Goal: Entertainment & Leisure: Consume media (video, audio)

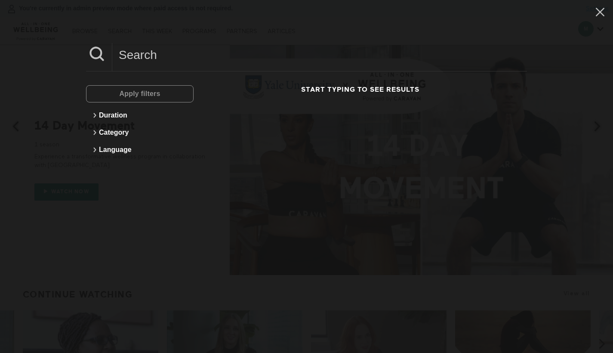
click at [164, 66] on div at bounding box center [306, 57] width 441 height 28
click at [164, 62] on input at bounding box center [319, 55] width 415 height 24
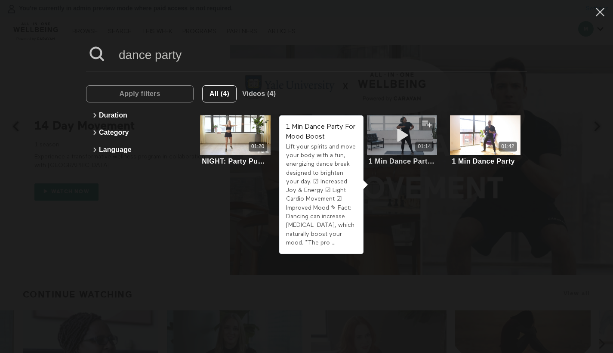
type input "dance party"
click at [403, 152] on div "01:14" at bounding box center [402, 135] width 70 height 40
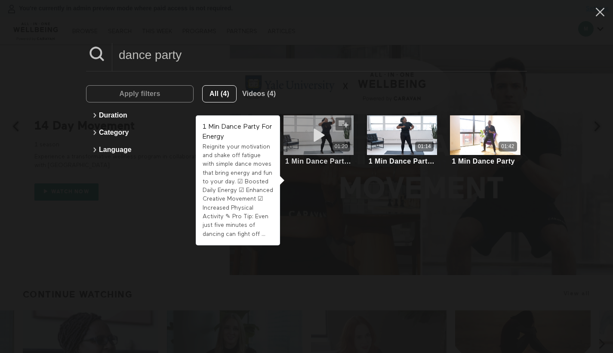
click at [307, 133] on icon at bounding box center [319, 135] width 26 height 15
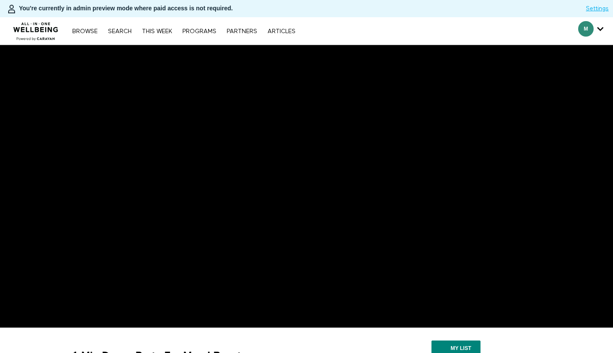
scroll to position [2, 0]
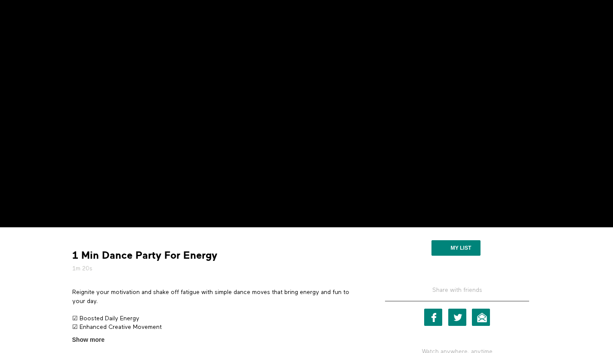
scroll to position [17, 0]
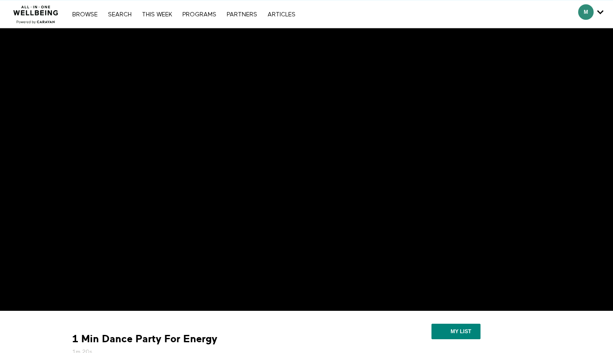
click at [122, 11] on div "Browse Search THIS WEEK PROGRAMS PARTNERS ARTICLES Account settings Manage Subs…" at bounding box center [183, 14] width 231 height 7
click at [121, 12] on link "Search" at bounding box center [120, 15] width 32 height 6
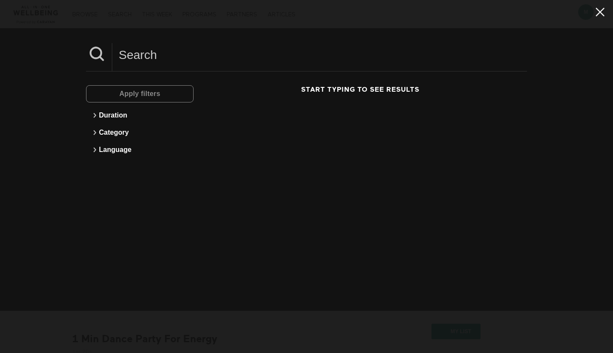
click at [598, 13] on icon at bounding box center [600, 12] width 16 height 15
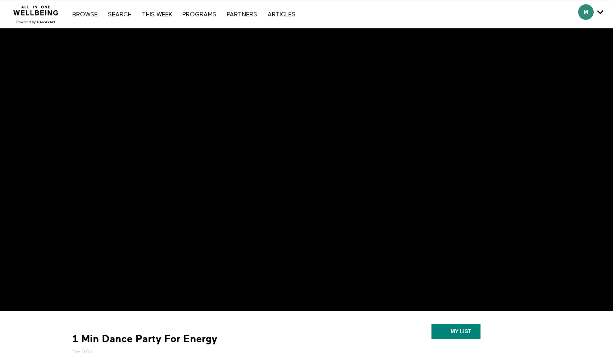
click at [36, 15] on img at bounding box center [36, 12] width 52 height 26
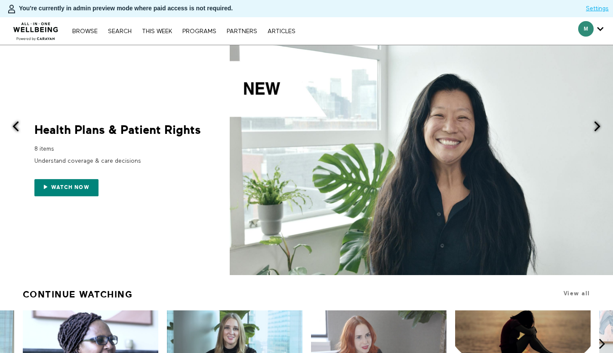
click at [25, 34] on img at bounding box center [36, 29] width 52 height 26
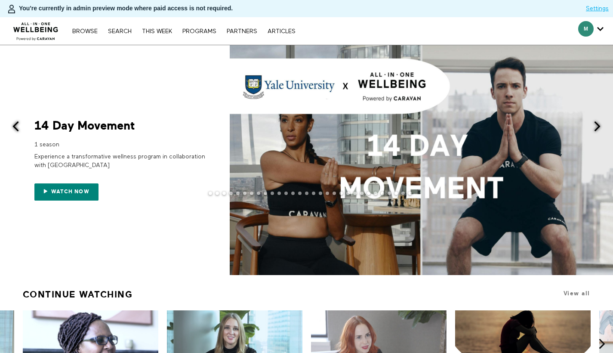
click at [597, 131] on span at bounding box center [597, 126] width 11 height 11
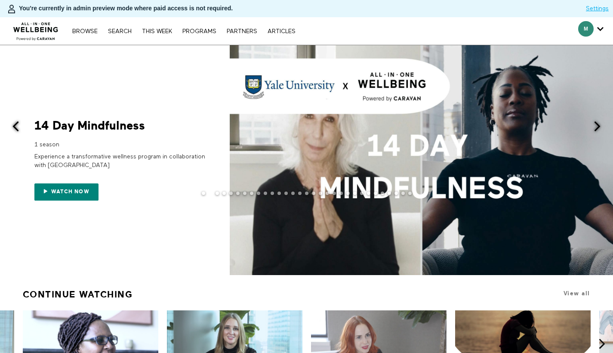
click at [596, 128] on span at bounding box center [597, 126] width 11 height 11
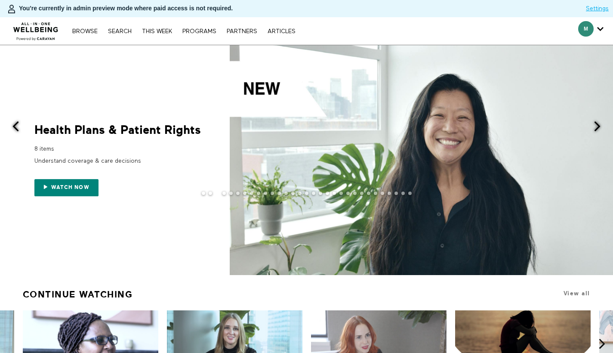
click at [597, 127] on span at bounding box center [597, 126] width 11 height 11
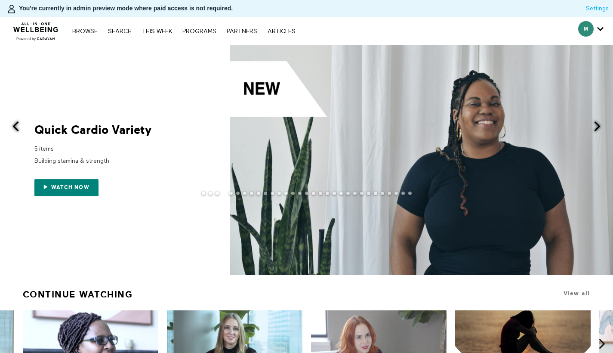
click at [52, 175] on div "Watch now" at bounding box center [120, 183] width 172 height 28
click at [56, 181] on link "Watch now" at bounding box center [66, 187] width 64 height 17
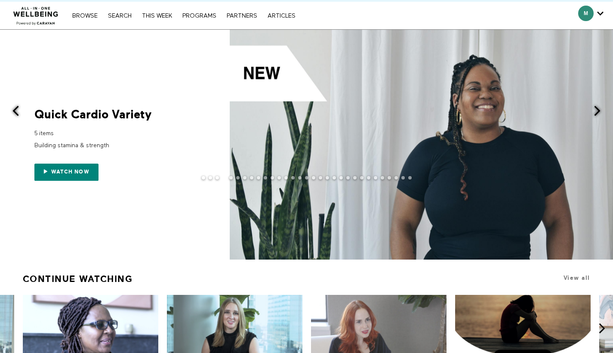
click at [598, 109] on span at bounding box center [597, 110] width 11 height 11
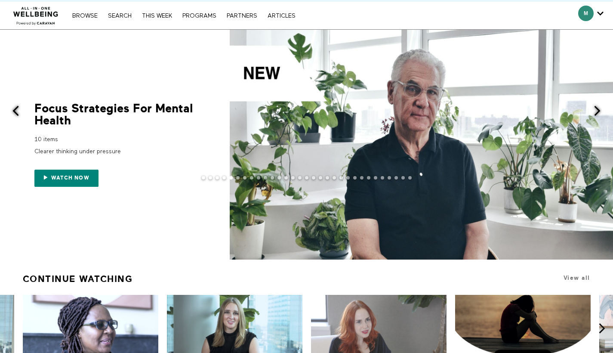
click at [598, 111] on span at bounding box center [597, 110] width 11 height 11
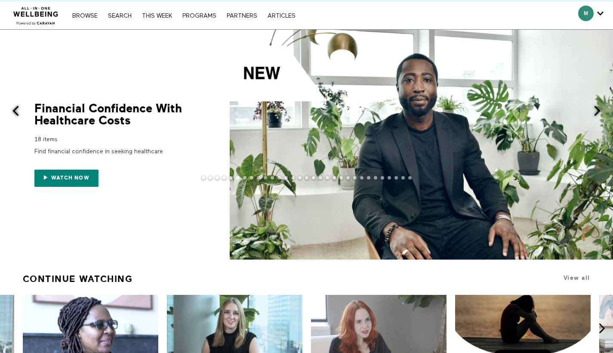
click at [598, 111] on span at bounding box center [597, 110] width 11 height 11
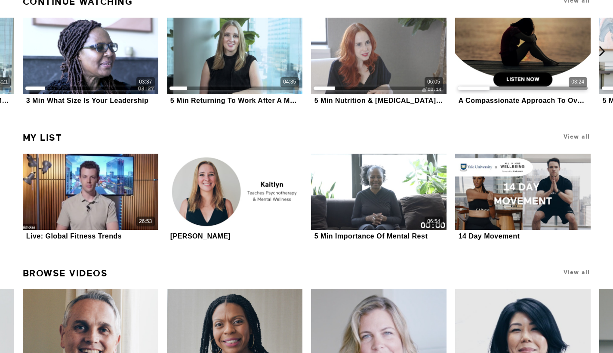
scroll to position [0, 0]
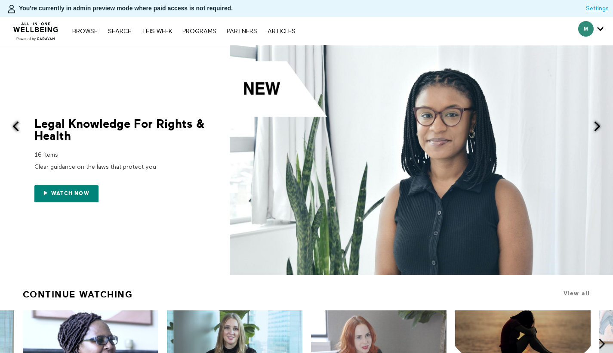
drag, startPoint x: 127, startPoint y: 29, endPoint x: 134, endPoint y: 42, distance: 14.5
click at [127, 29] on link "Search" at bounding box center [120, 31] width 32 height 6
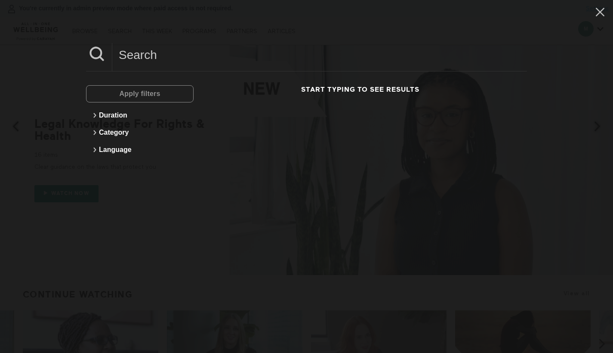
click at [216, 62] on input at bounding box center [319, 55] width 415 height 24
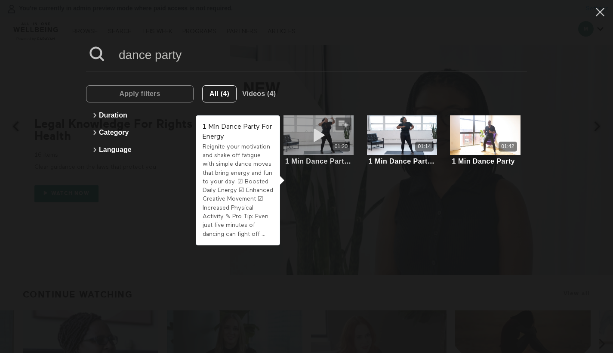
type input "dance party"
click at [306, 136] on icon at bounding box center [319, 135] width 26 height 15
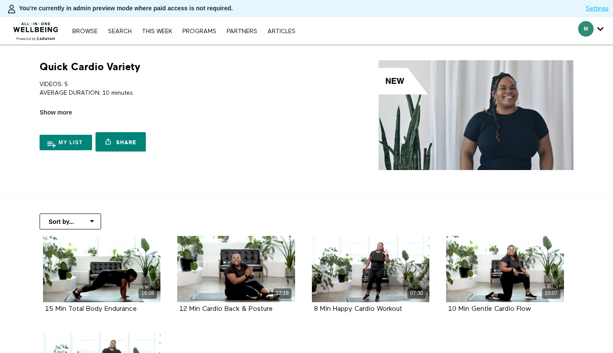
scroll to position [142, 0]
